Goal: Navigation & Orientation: Find specific page/section

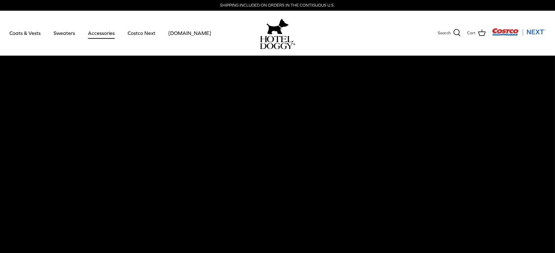
click at [97, 34] on link "Accessories" at bounding box center [101, 32] width 38 height 21
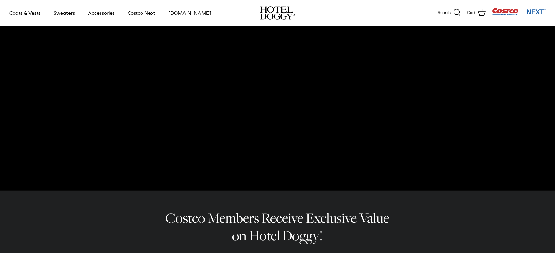
scroll to position [140, 0]
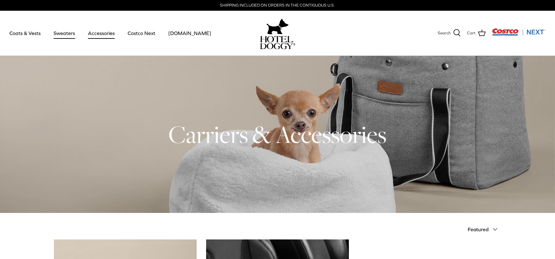
click at [66, 32] on link "Sweaters" at bounding box center [64, 32] width 33 height 21
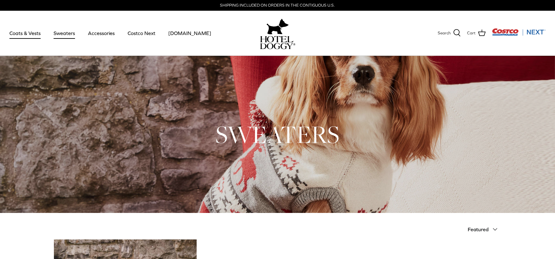
click at [31, 32] on link "Coats & Vests" at bounding box center [25, 32] width 43 height 21
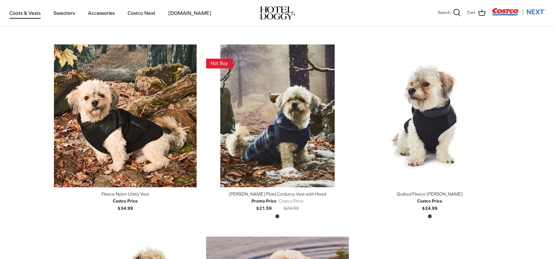
scroll to position [723, 0]
